Goal: Task Accomplishment & Management: Manage account settings

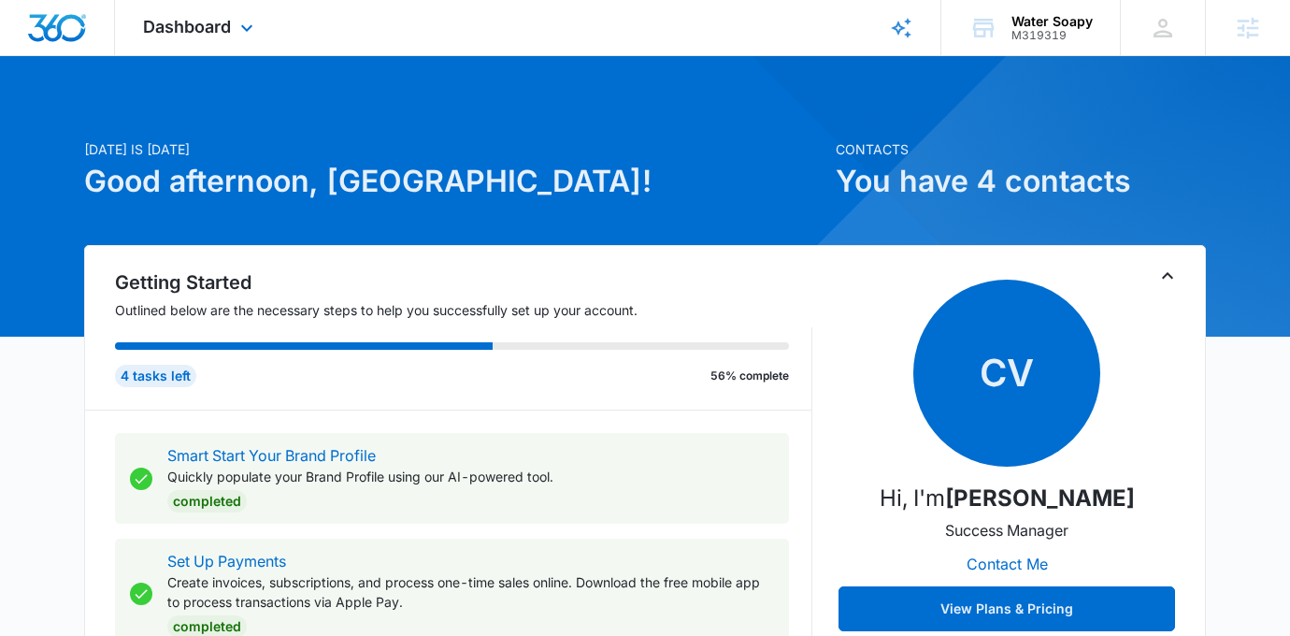
click at [216, 13] on div "Dashboard Apps Reputation Websites Forms CRM Email Social Shop Payments POS Con…" at bounding box center [200, 27] width 171 height 55
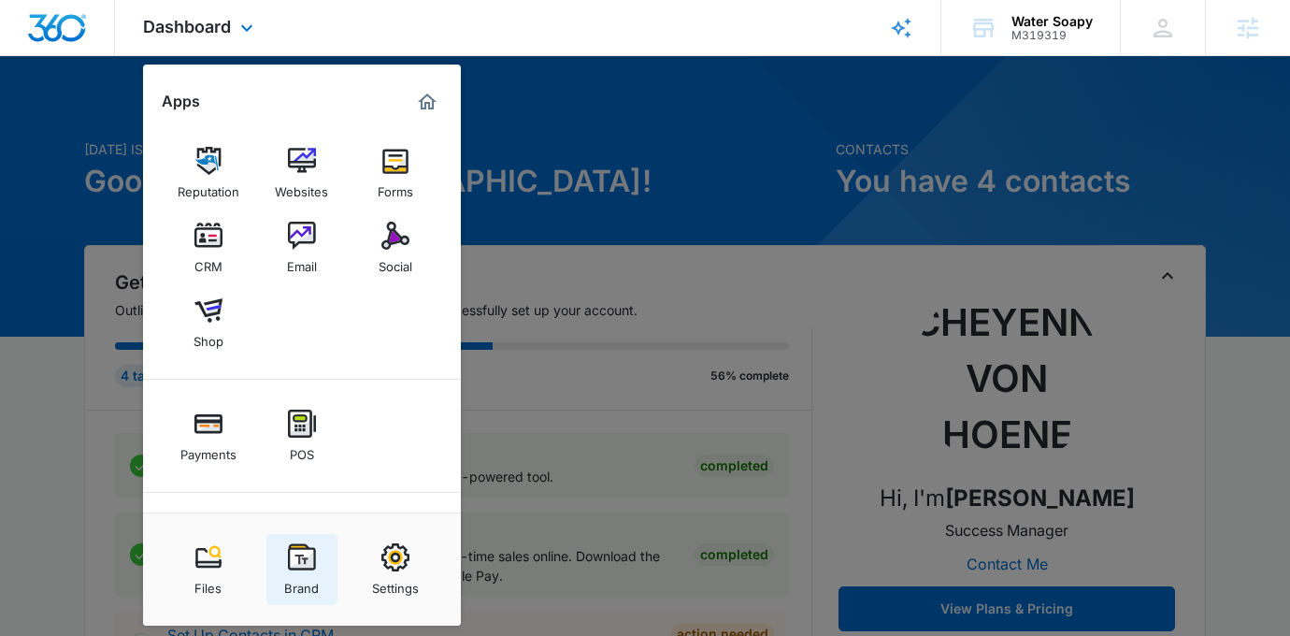
click at [298, 568] on img at bounding box center [302, 557] width 28 height 28
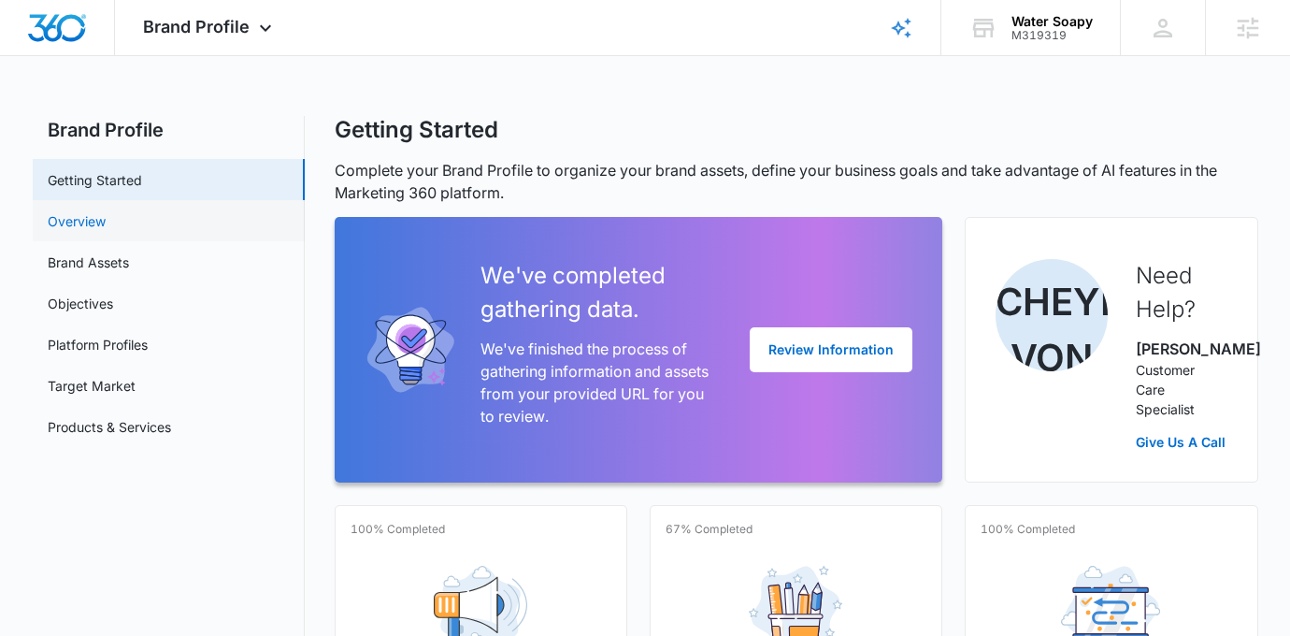
click at [106, 231] on link "Overview" at bounding box center [77, 221] width 58 height 20
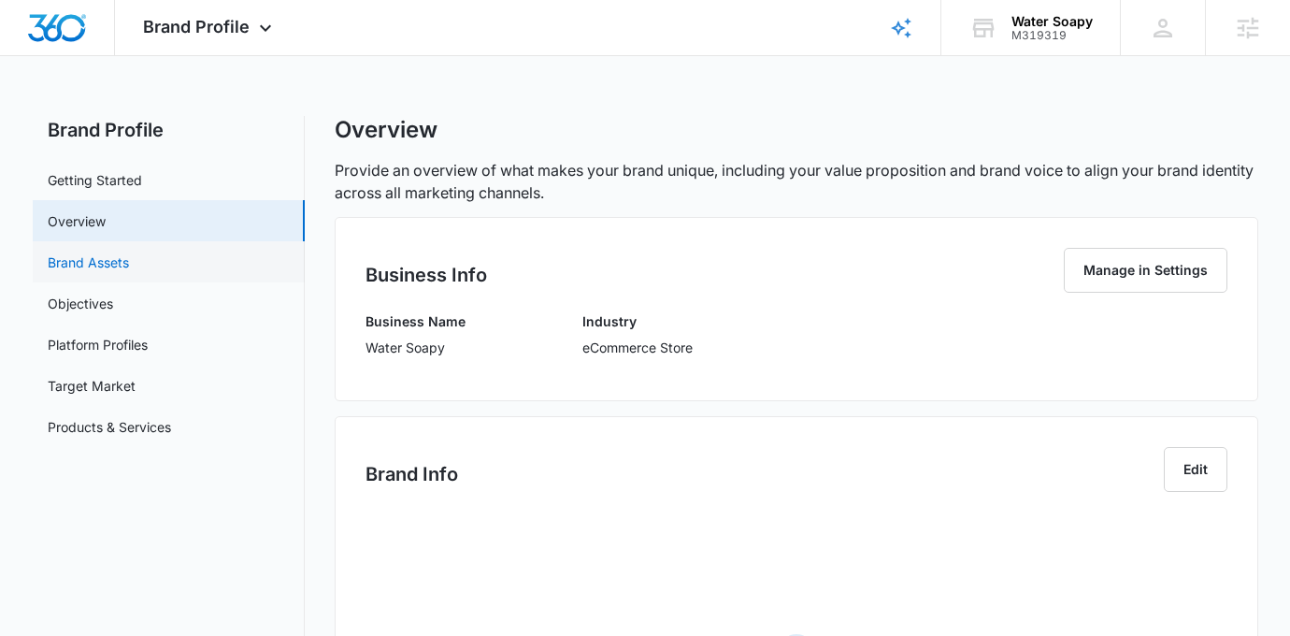
click at [129, 272] on link "Brand Assets" at bounding box center [88, 262] width 81 height 20
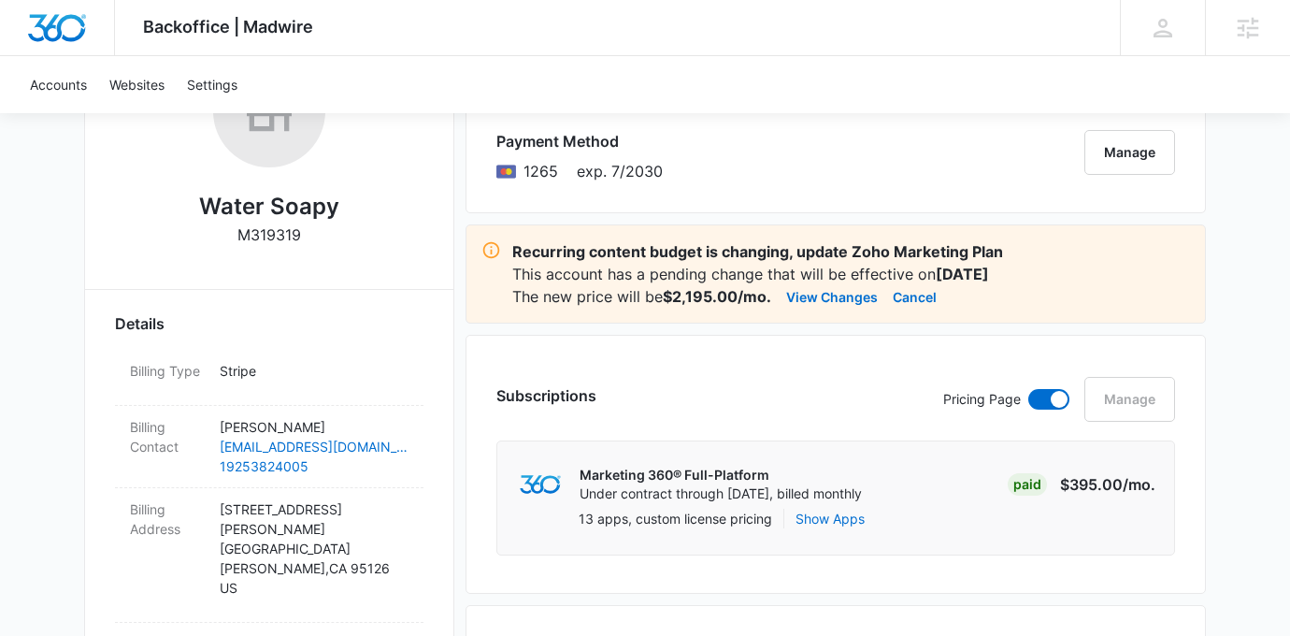
scroll to position [470, 0]
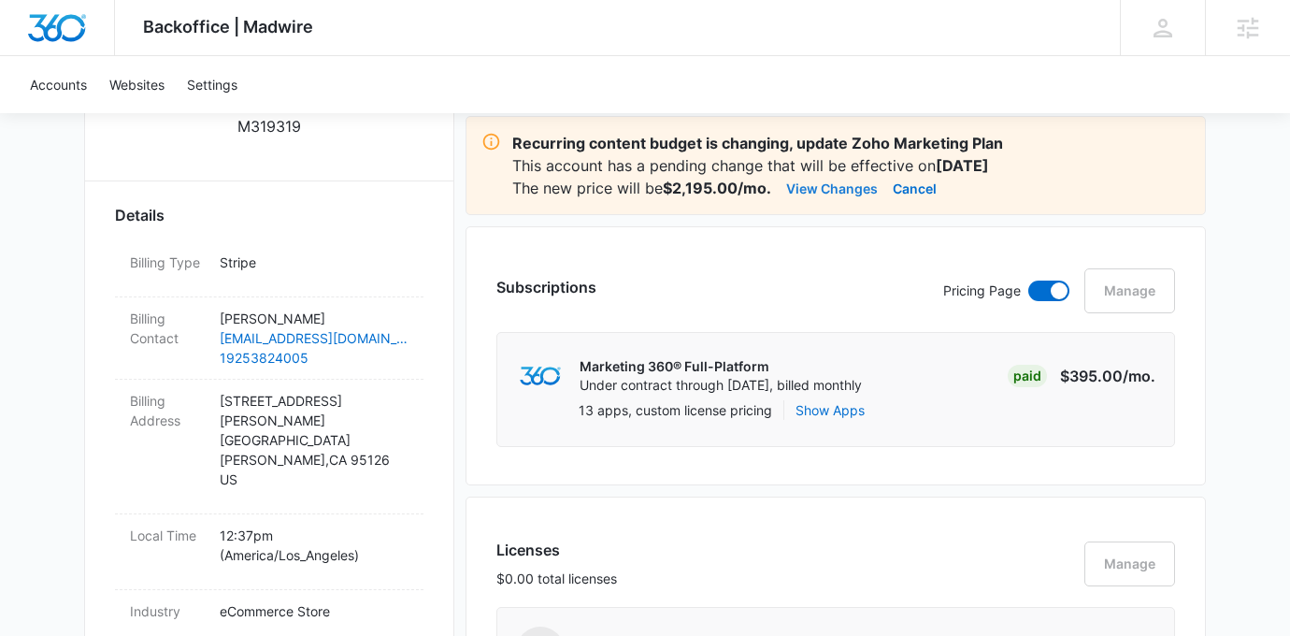
click at [839, 188] on button "View Changes" at bounding box center [832, 188] width 92 height 22
